Goal: Transaction & Acquisition: Purchase product/service

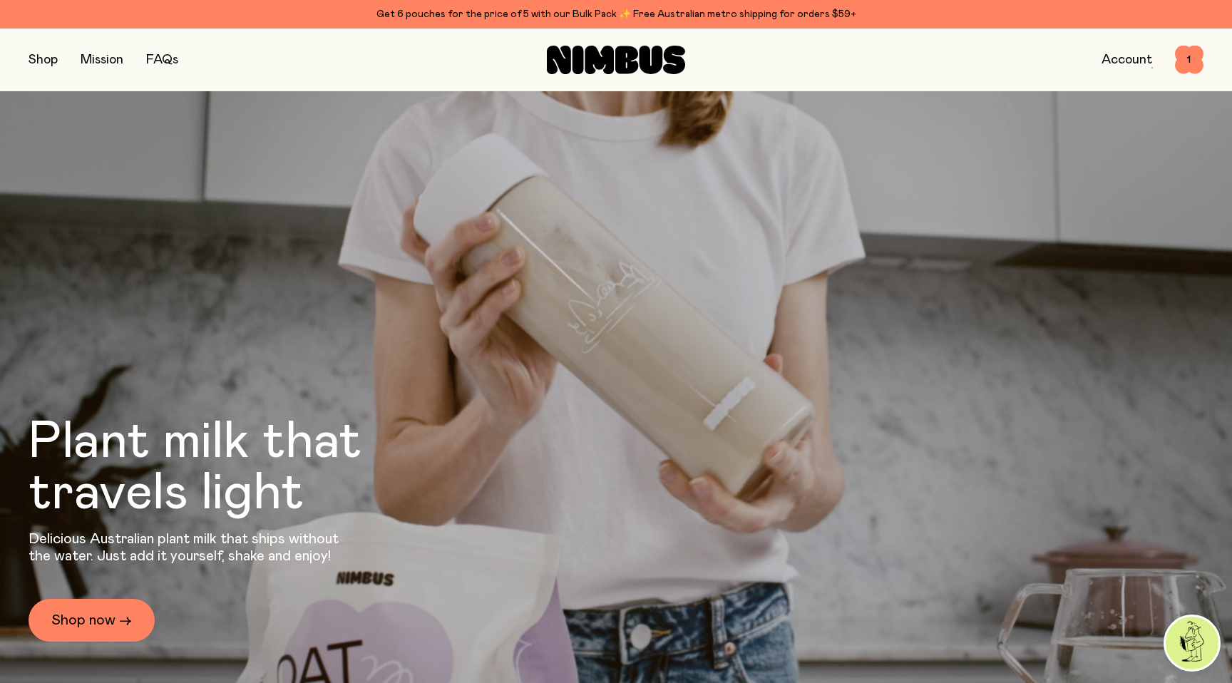
scroll to position [812, 0]
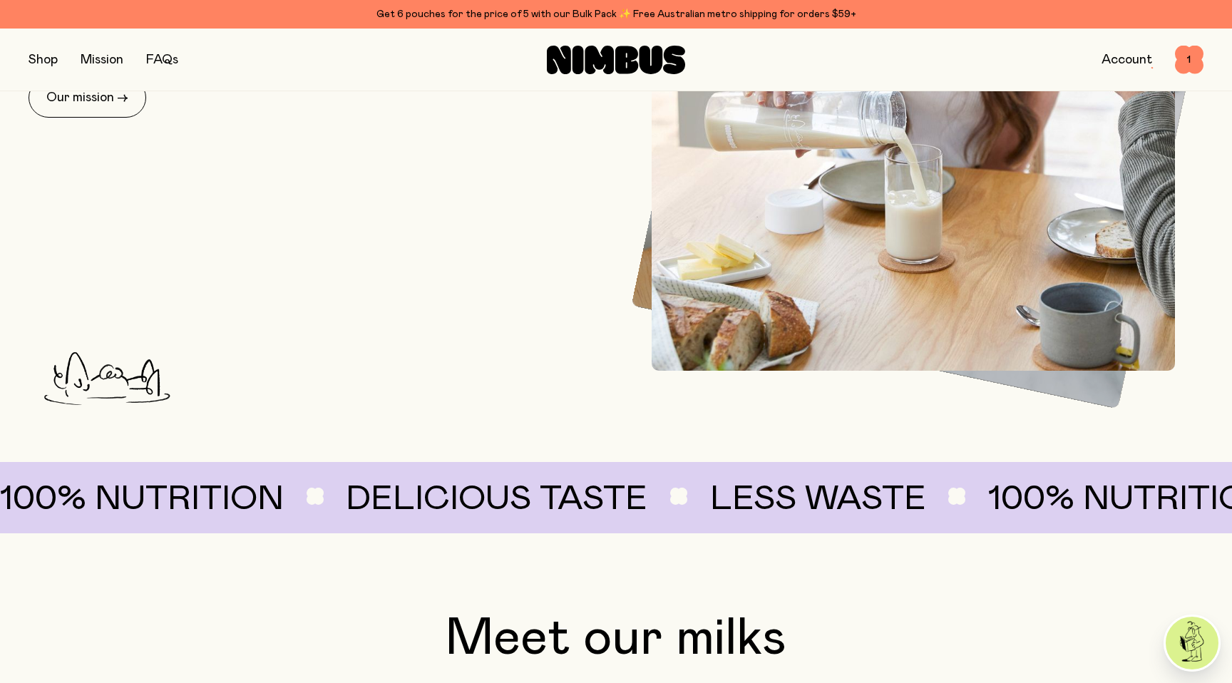
click at [47, 60] on button "button" at bounding box center [43, 60] width 29 height 20
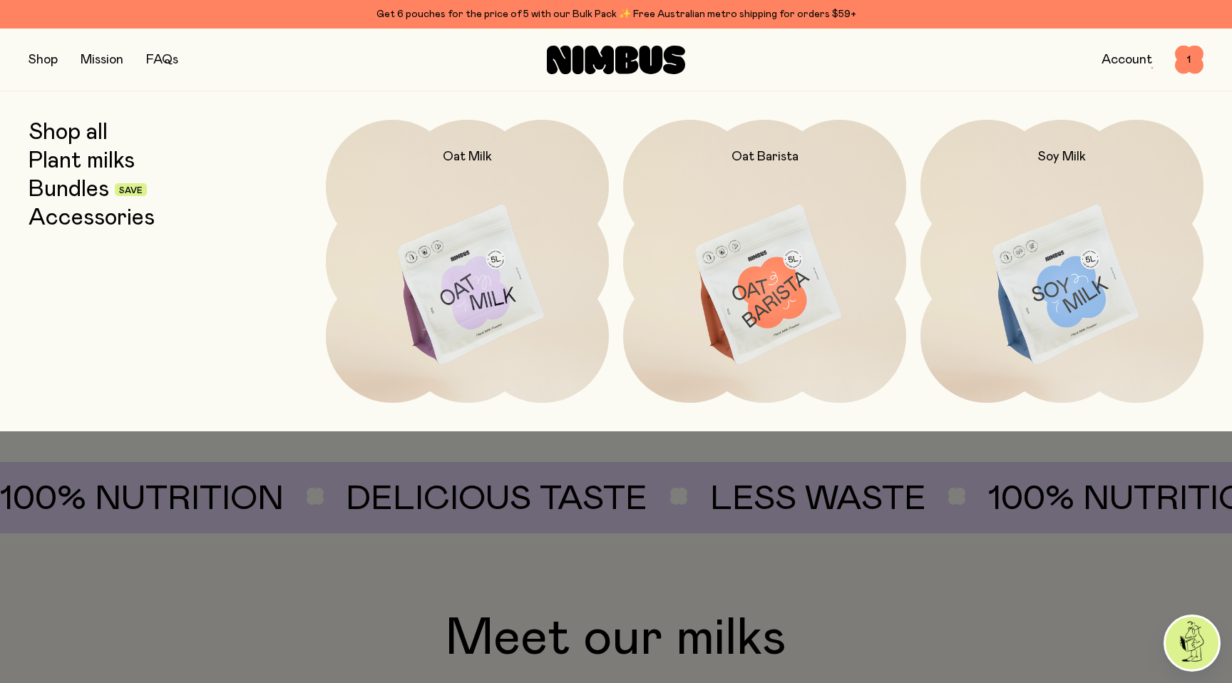
click at [65, 188] on link "Bundles" at bounding box center [69, 190] width 81 height 26
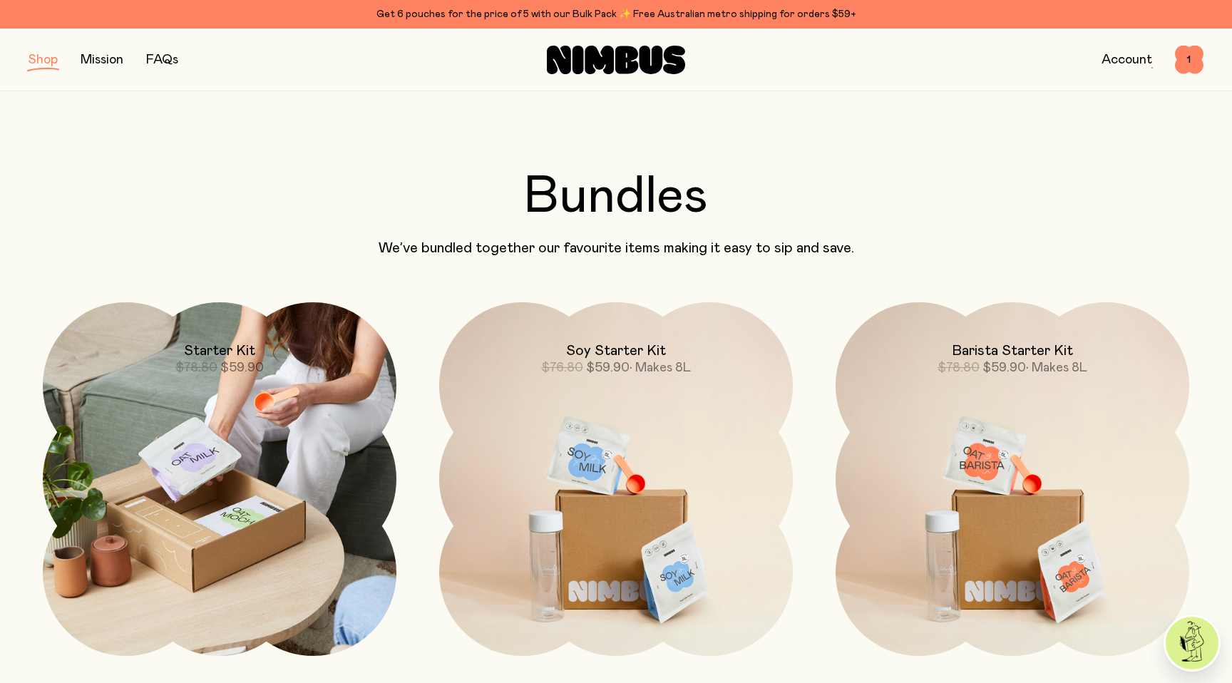
click at [214, 380] on img at bounding box center [220, 479] width 354 height 354
